Goal: Find specific page/section: Find specific page/section

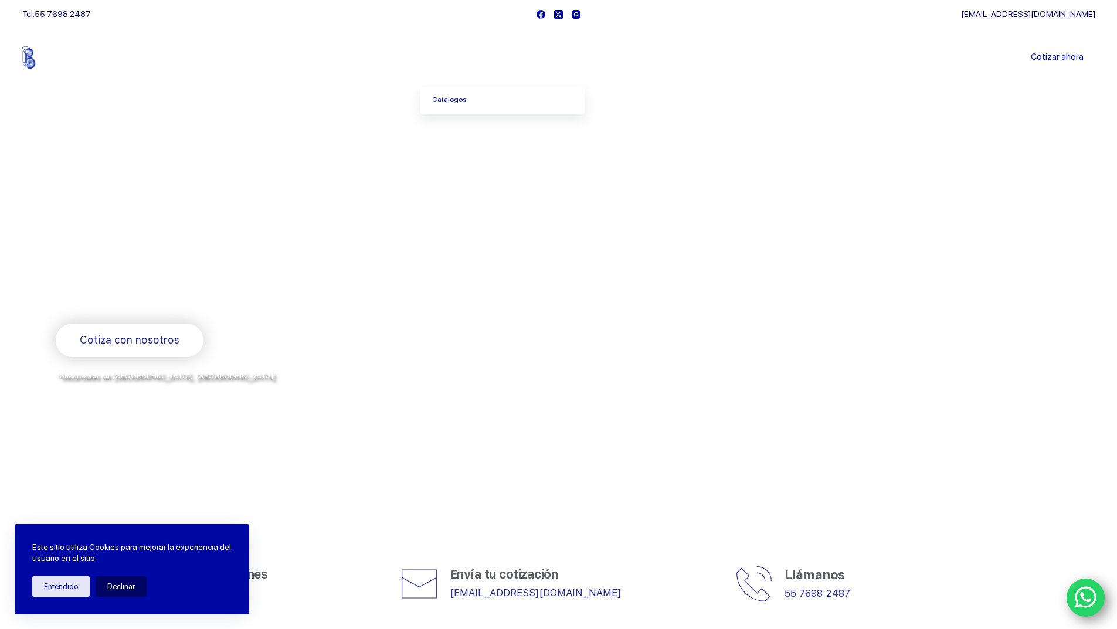
click at [472, 64] on li "Productos [GEOGRAPHIC_DATA]" at bounding box center [461, 57] width 80 height 59
click at [483, 57] on icon "Menu Principal" at bounding box center [482, 57] width 5 height 5
click at [446, 104] on link "Catalogos" at bounding box center [503, 100] width 164 height 27
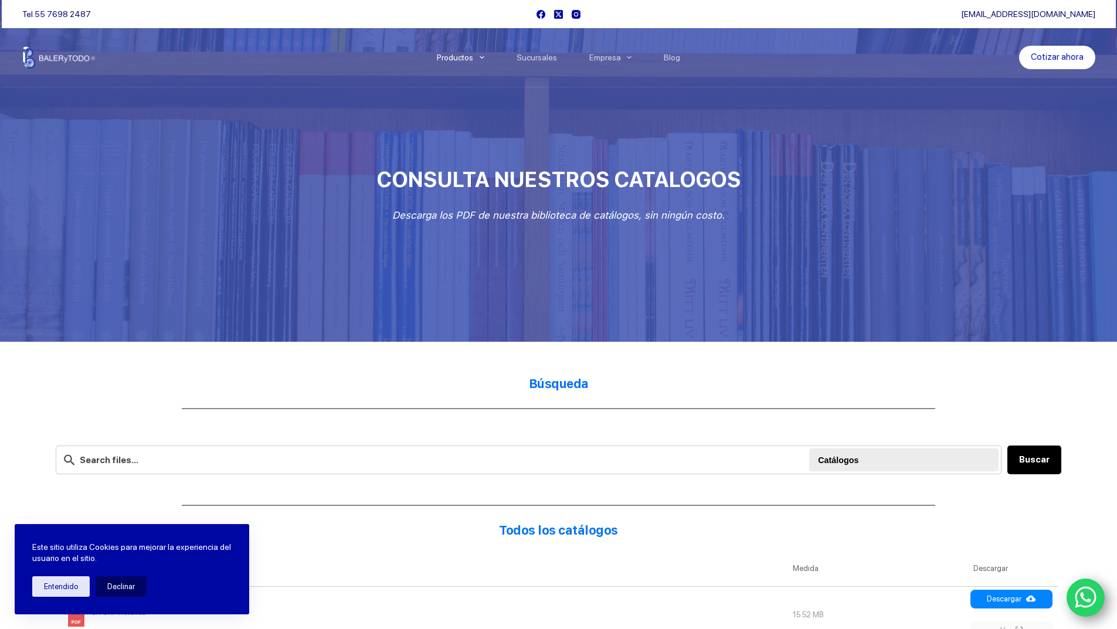
click at [573, 388] on strong "Búsqueda" at bounding box center [559, 384] width 60 height 15
drag, startPoint x: 578, startPoint y: 399, endPoint x: 574, endPoint y: 412, distance: 13.5
click at [584, 380] on strong "Búsqueda" at bounding box center [559, 384] width 60 height 15
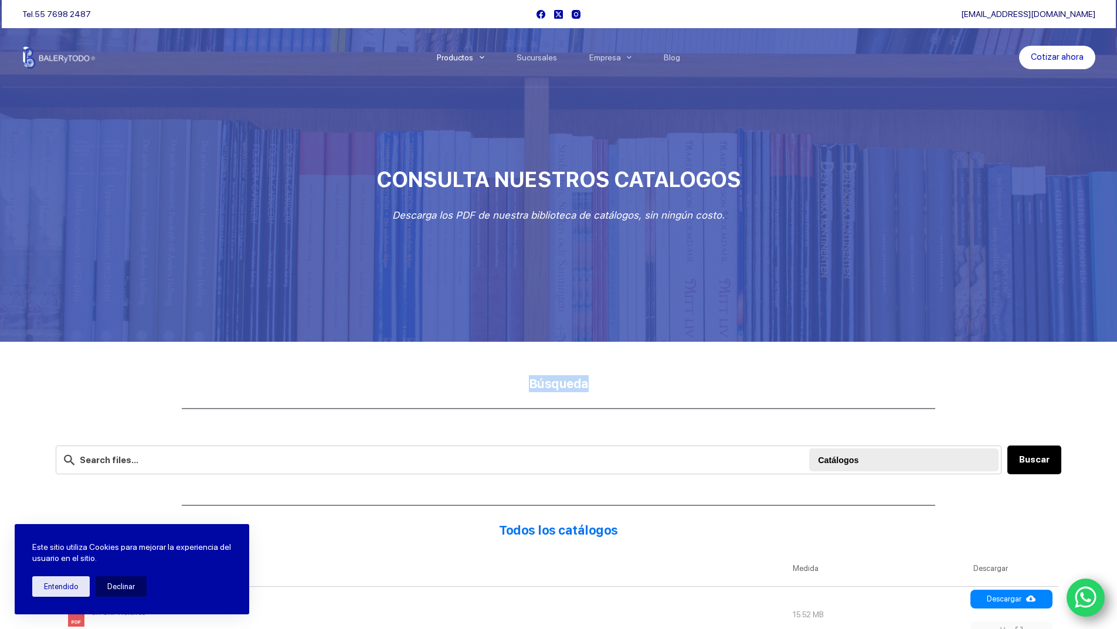
drag, startPoint x: 587, startPoint y: 381, endPoint x: 496, endPoint y: 384, distance: 91.0
click at [496, 384] on h2 "Búsqueda" at bounding box center [559, 383] width 1006 height 17
click at [892, 459] on div at bounding box center [905, 460] width 175 height 23
click at [841, 458] on div at bounding box center [905, 460] width 175 height 23
click at [744, 455] on input "text" at bounding box center [529, 460] width 946 height 29
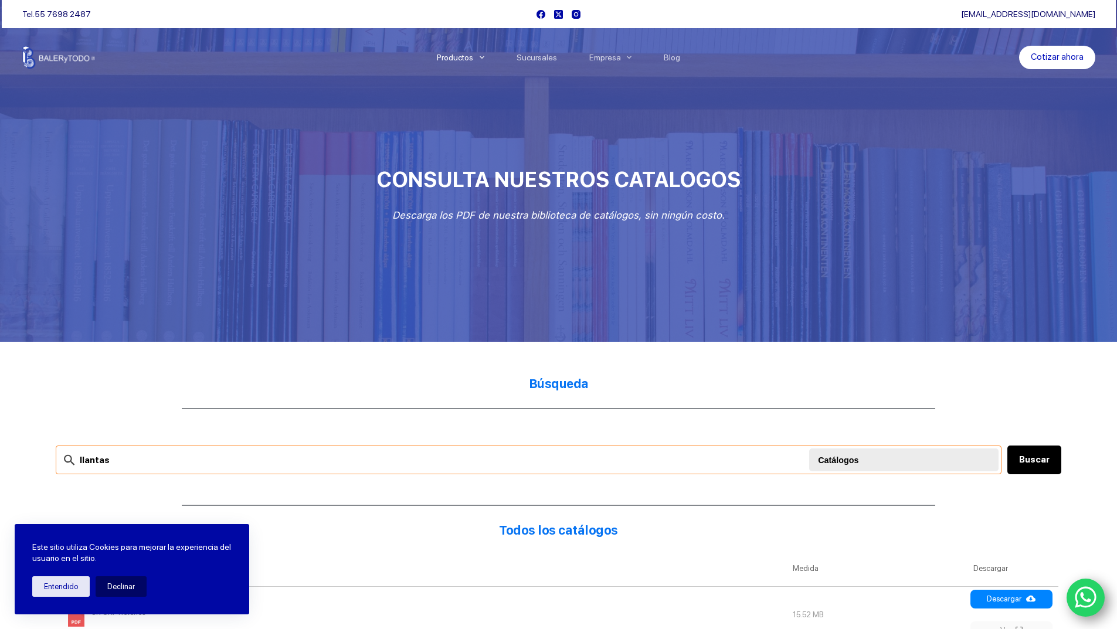
type input "llantas"
